Goal: Task Accomplishment & Management: Use online tool/utility

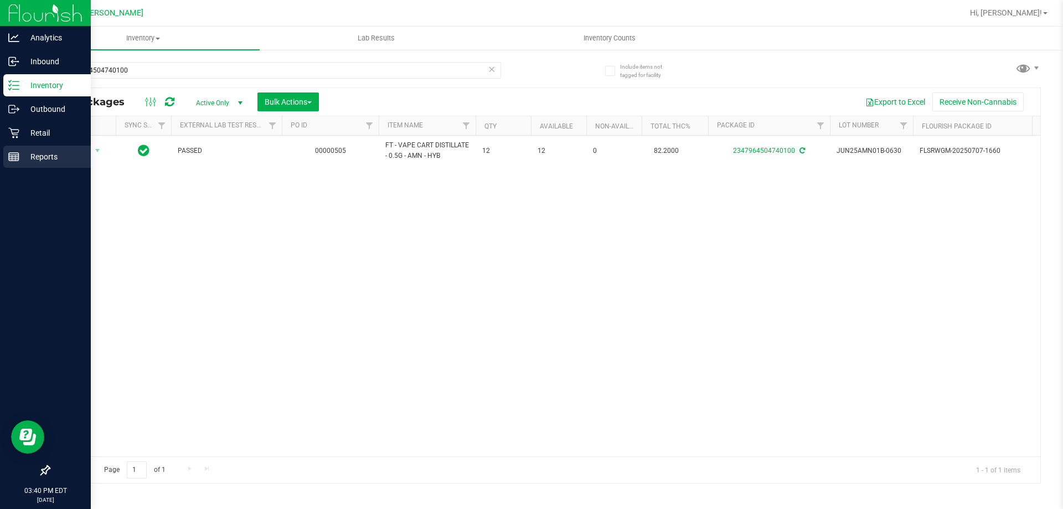
click at [54, 162] on p "Reports" at bounding box center [52, 156] width 66 height 13
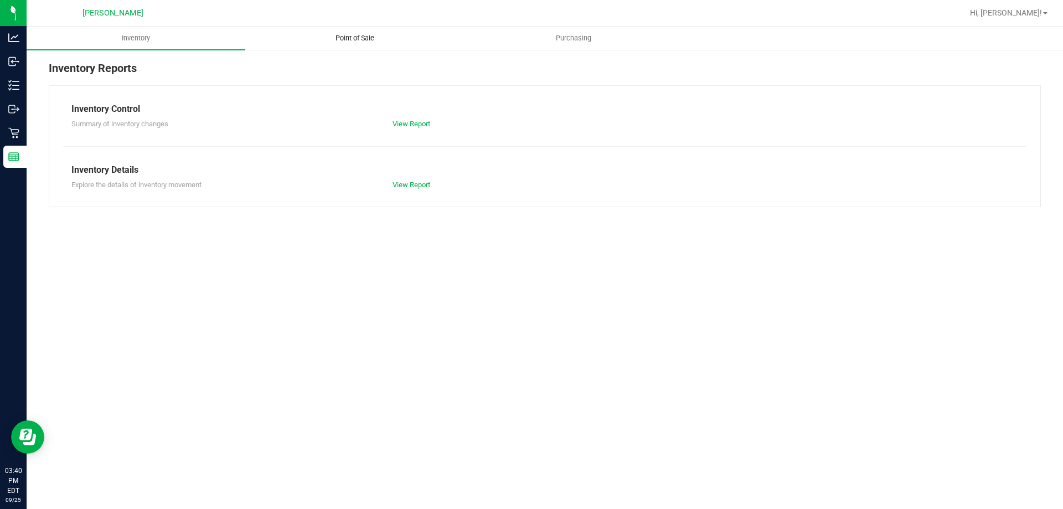
click at [335, 33] on span "Point of Sale" at bounding box center [354, 38] width 69 height 10
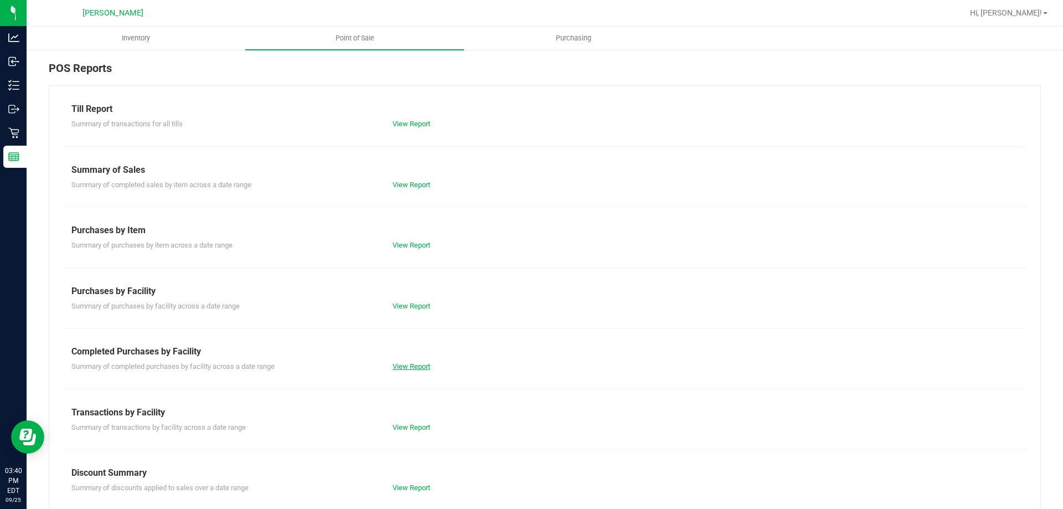
click at [408, 364] on link "View Report" at bounding box center [411, 366] width 38 height 8
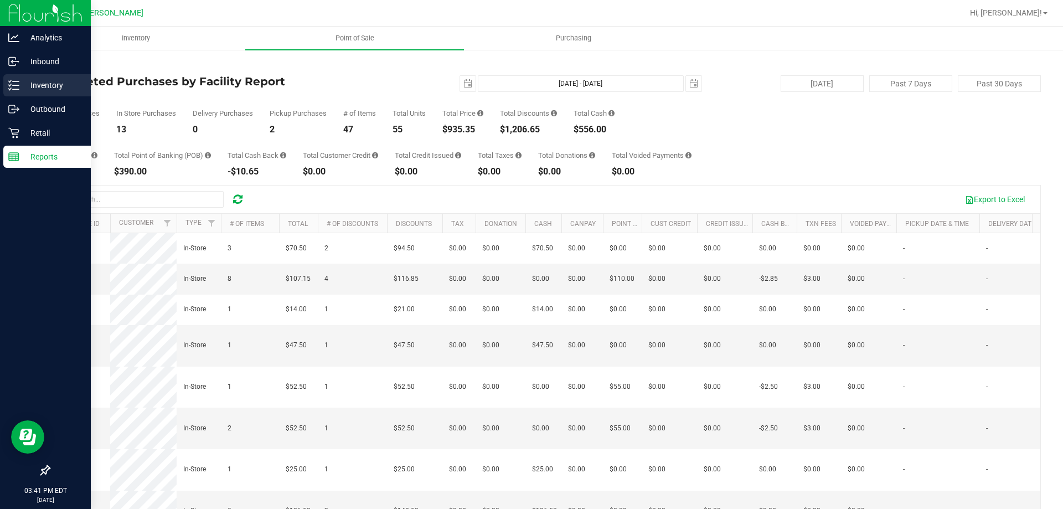
click at [42, 83] on p "Inventory" at bounding box center [52, 85] width 66 height 13
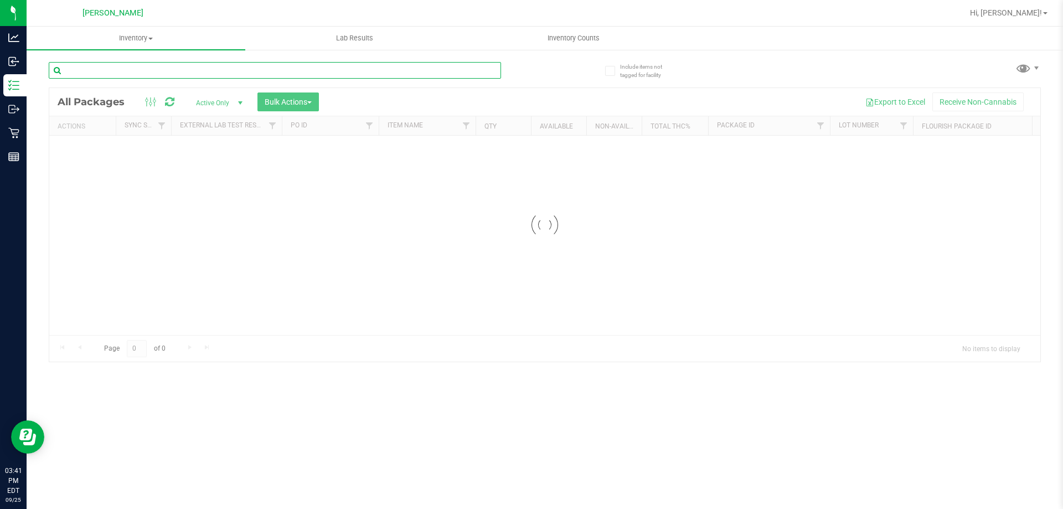
click at [177, 78] on input "text" at bounding box center [275, 70] width 452 height 17
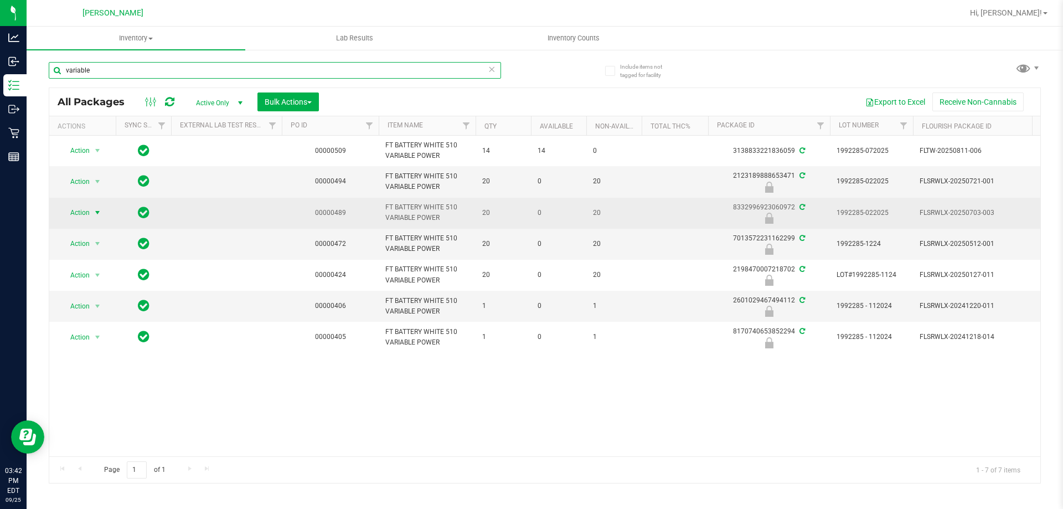
type input "variable"
click at [91, 215] on span "select" at bounding box center [98, 212] width 14 height 15
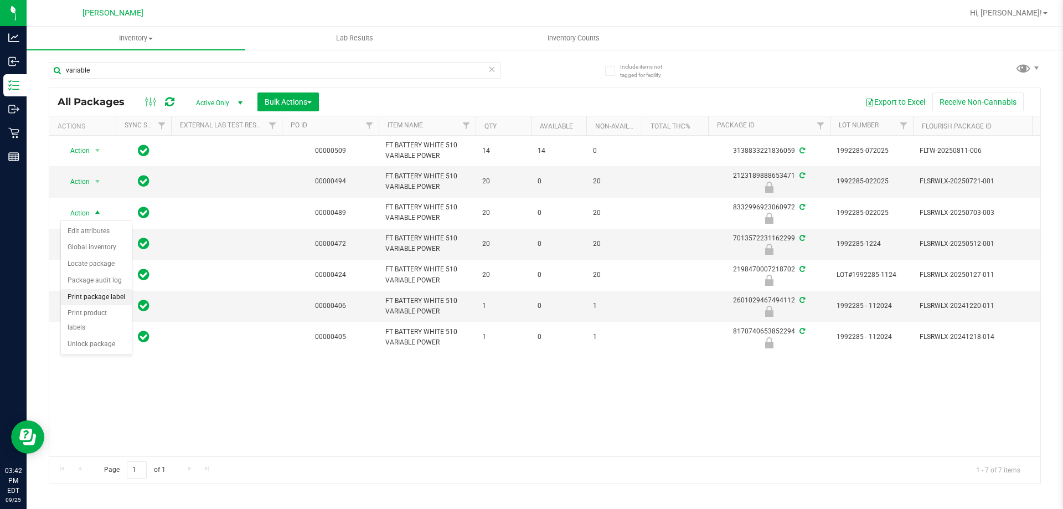
click at [92, 302] on li "Print package label" at bounding box center [96, 297] width 71 height 17
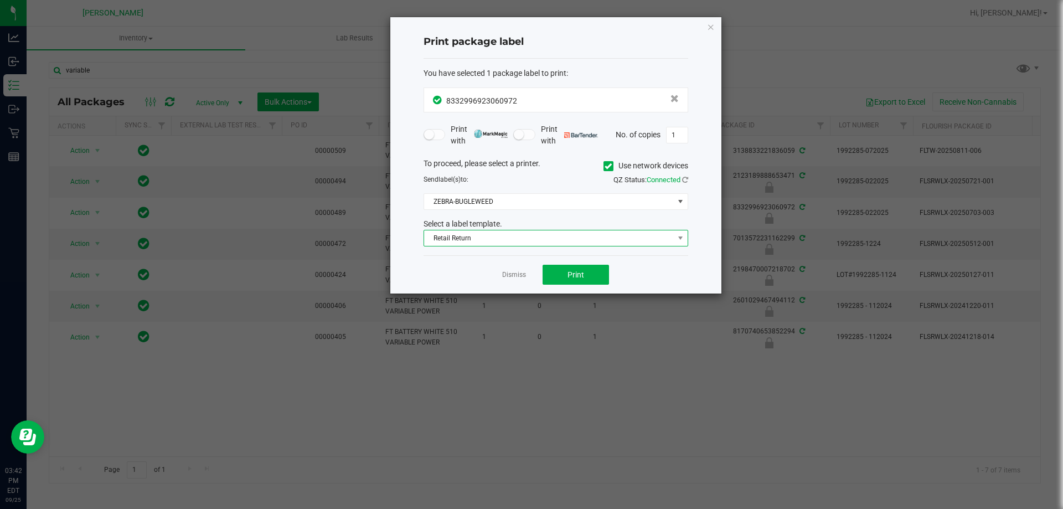
click at [567, 239] on span "Retail Return" at bounding box center [549, 237] width 250 height 15
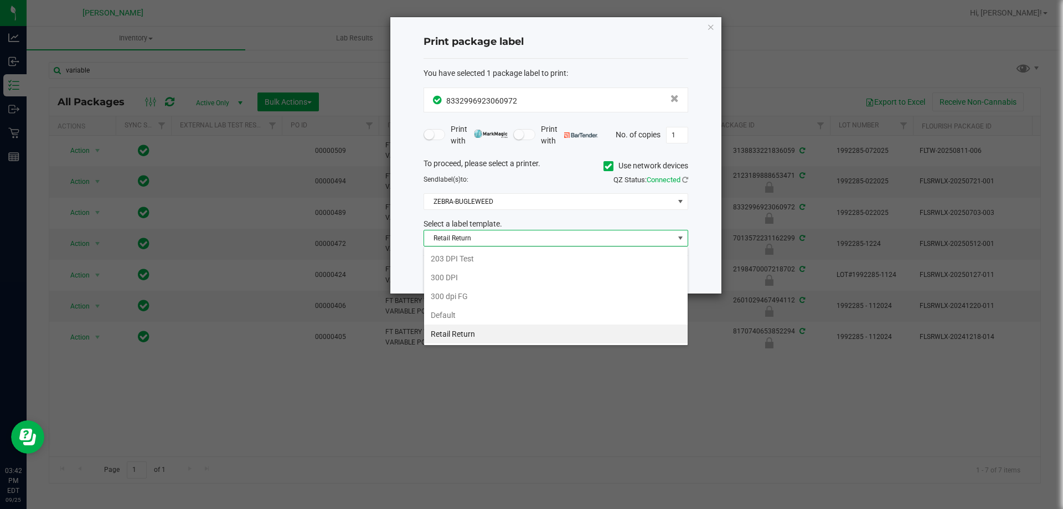
scroll to position [17, 265]
click at [485, 336] on li "Retail Return" at bounding box center [555, 333] width 263 height 19
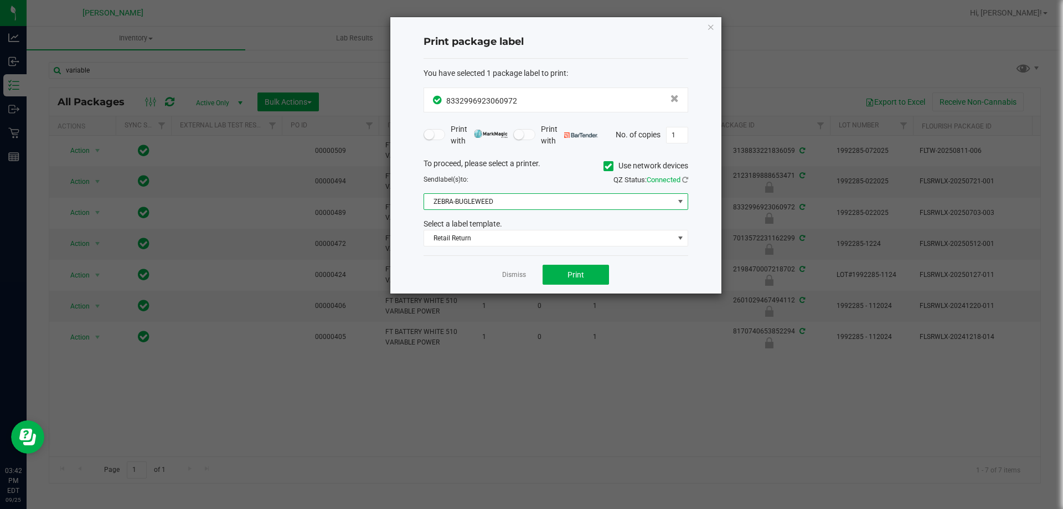
click at [521, 201] on span "ZEBRA-BUGLEWEED" at bounding box center [549, 201] width 250 height 15
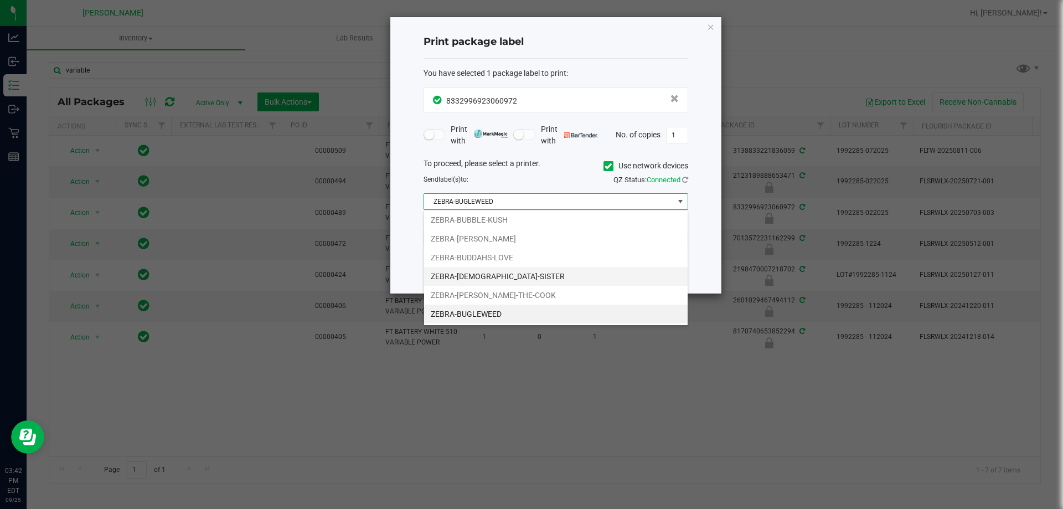
click at [483, 281] on li "ZEBRA-[DEMOGRAPHIC_DATA]-SISTER" at bounding box center [555, 276] width 263 height 19
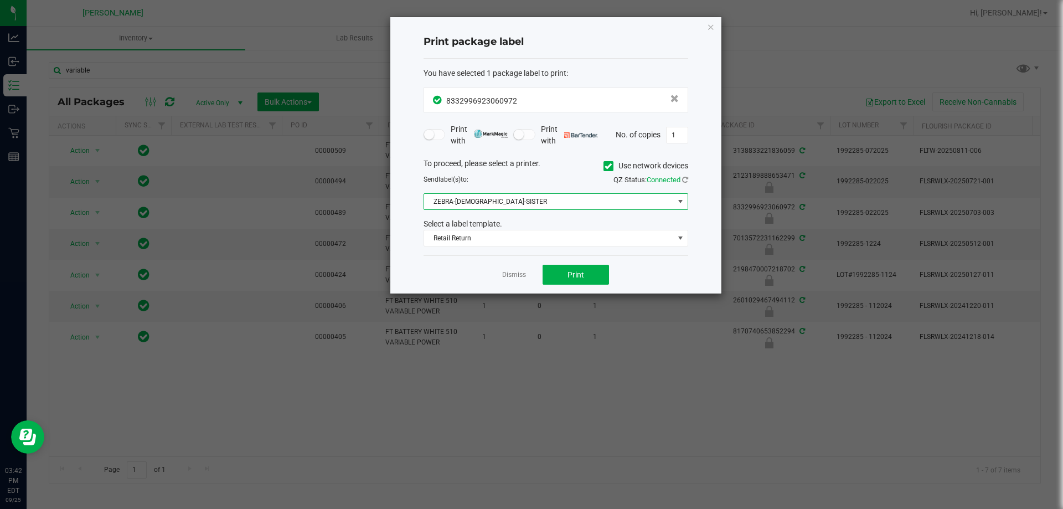
click at [475, 281] on div "Dismiss Print" at bounding box center [555, 274] width 265 height 38
click at [580, 269] on button "Print" at bounding box center [575, 275] width 66 height 20
click at [517, 272] on link "Dismiss" at bounding box center [514, 274] width 24 height 9
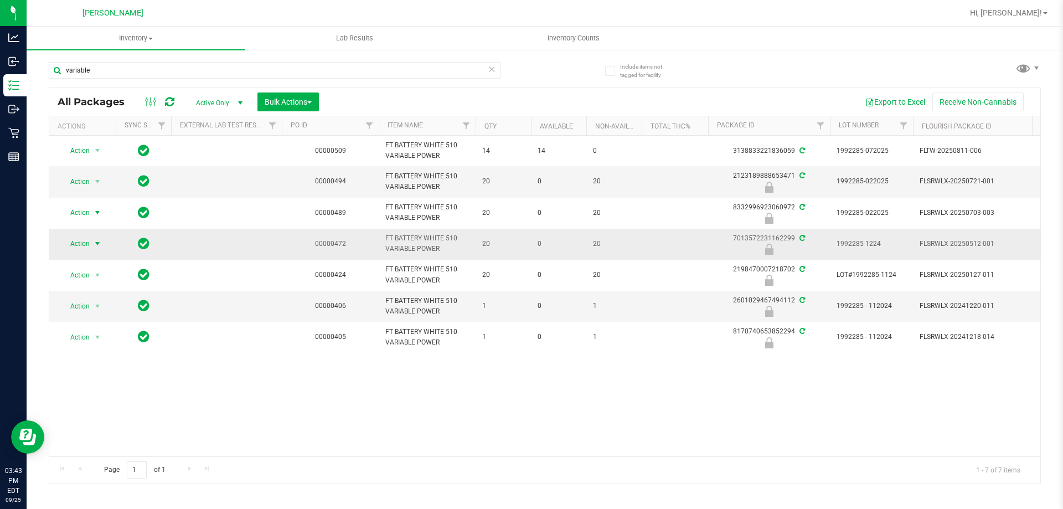
click at [100, 240] on span "select" at bounding box center [97, 243] width 9 height 9
click at [90, 333] on li "Print package label" at bounding box center [96, 328] width 71 height 17
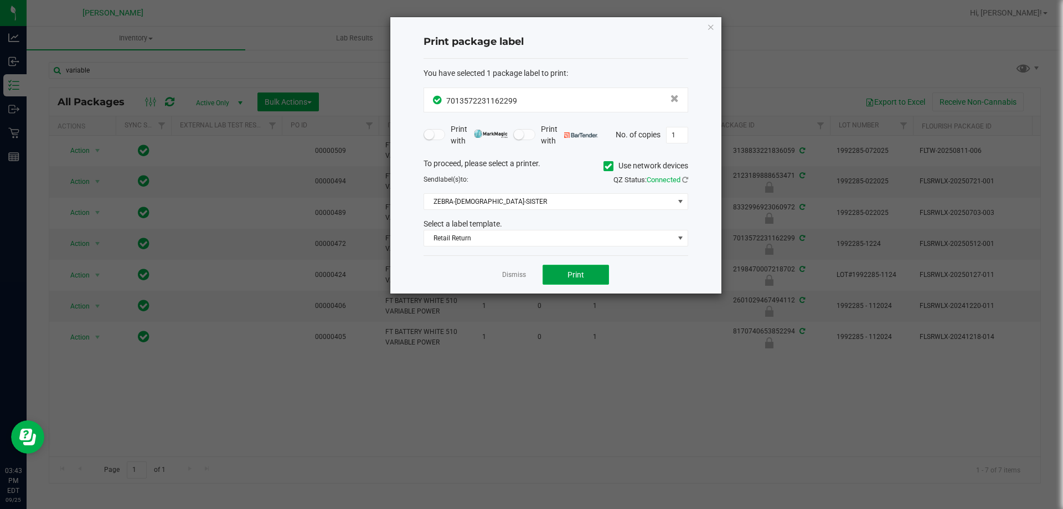
click at [571, 283] on button "Print" at bounding box center [575, 275] width 66 height 20
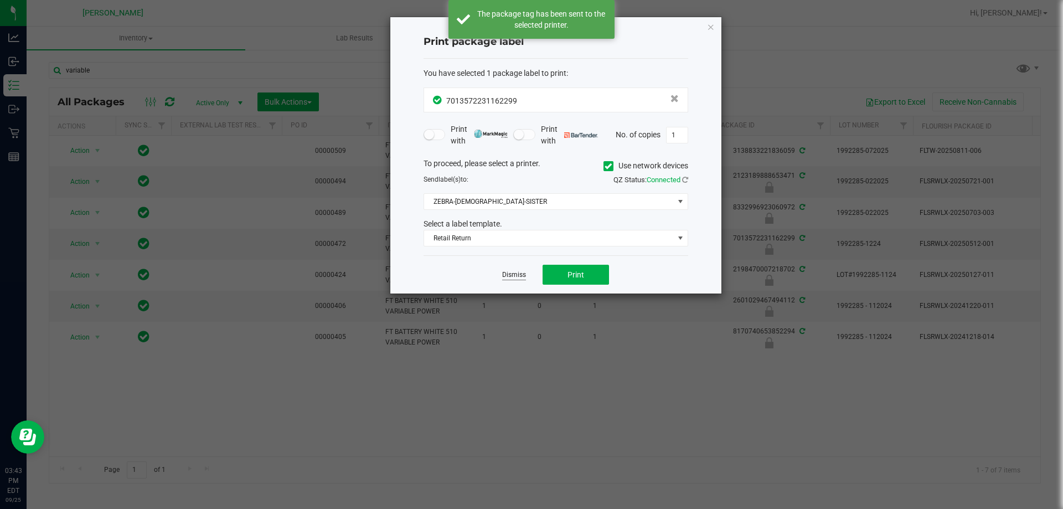
click at [520, 274] on link "Dismiss" at bounding box center [514, 274] width 24 height 9
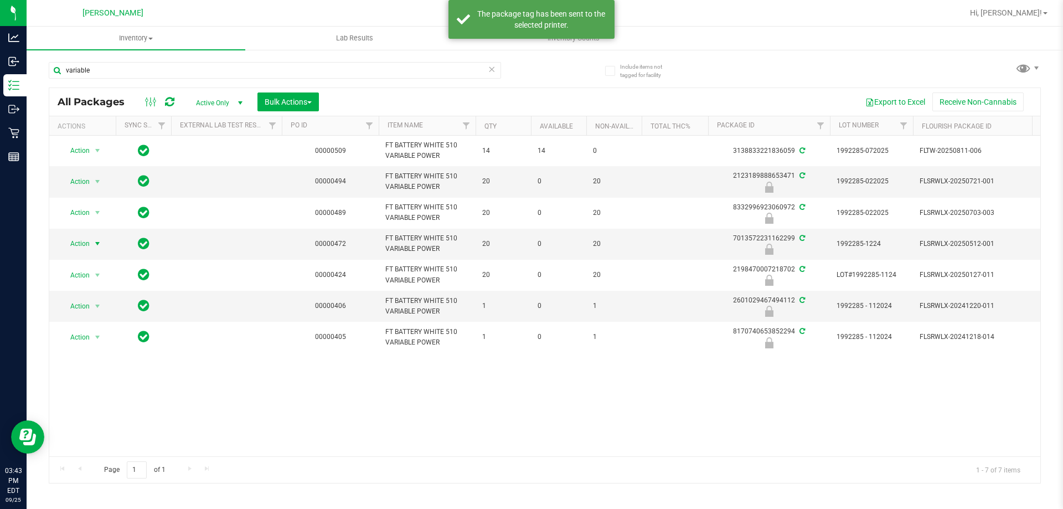
click at [476, 395] on div "Action Action Adjust qty Create package Edit attributes Global inventory Locate…" at bounding box center [544, 296] width 991 height 320
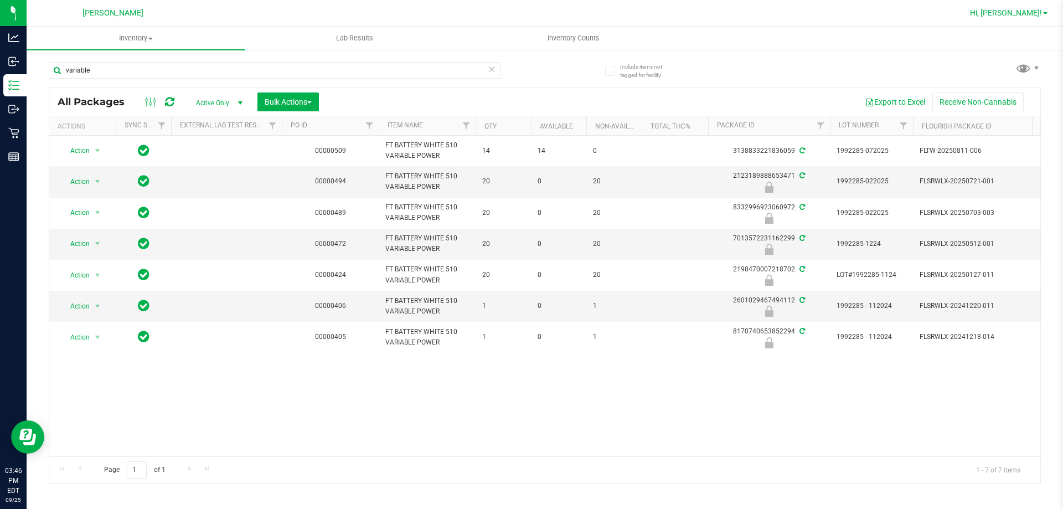
click at [1006, 13] on span "Hi, [PERSON_NAME]!" at bounding box center [1006, 12] width 72 height 9
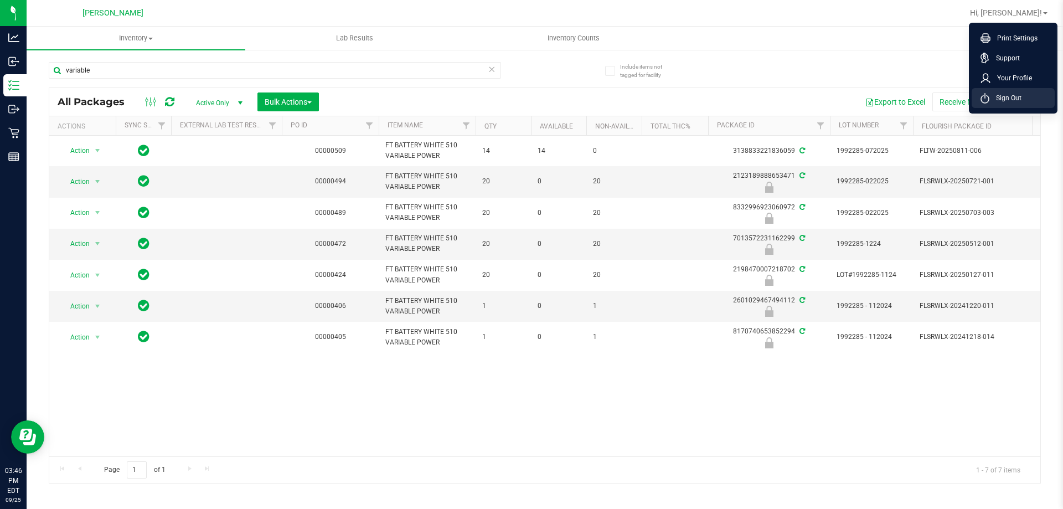
click at [1013, 97] on span "Sign Out" at bounding box center [1005, 97] width 32 height 11
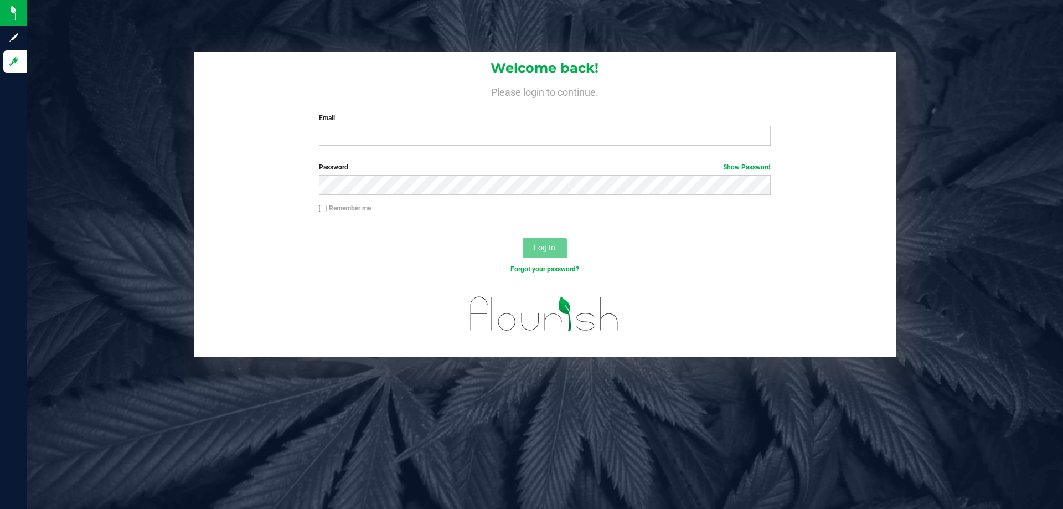
click at [431, 407] on div "Welcome back! Please login to continue. Email Required Please format your email…" at bounding box center [545, 254] width 1036 height 509
